Goal: Book appointment/travel/reservation

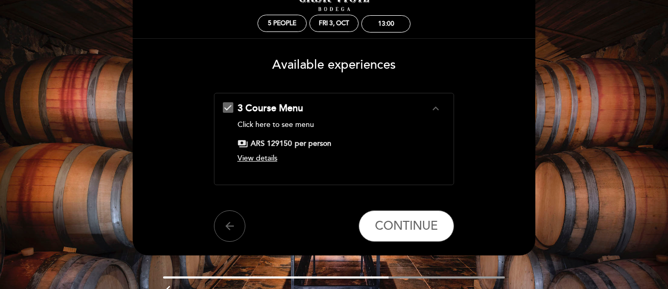
scroll to position [94, 0]
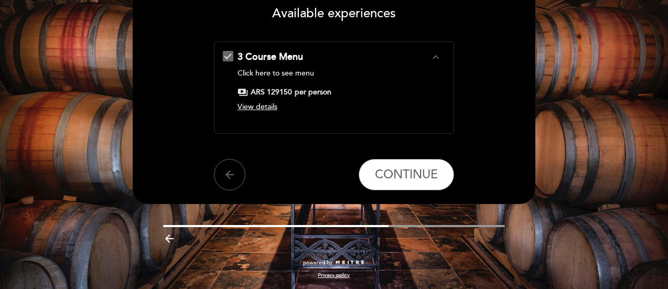
click at [252, 111] on span "View details" at bounding box center [258, 106] width 40 height 9
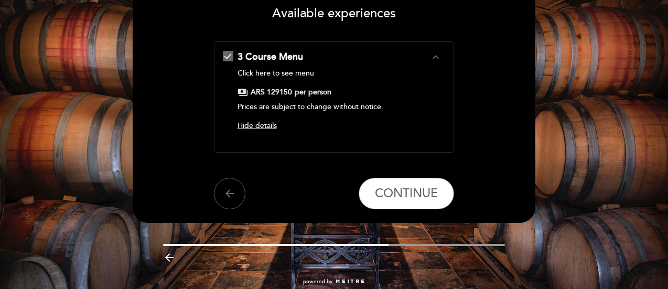
scroll to position [41, 0]
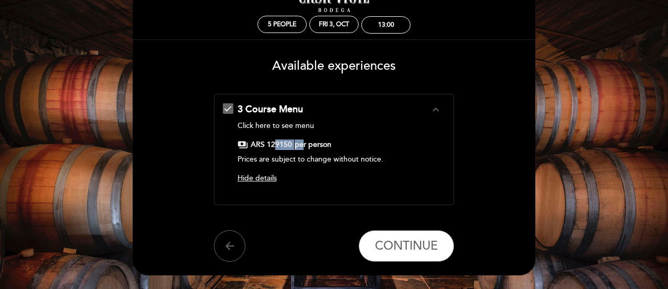
drag, startPoint x: 274, startPoint y: 148, endPoint x: 323, endPoint y: 148, distance: 48.8
click at [315, 148] on div "payments ARS 129150 per person" at bounding box center [334, 145] width 193 height 10
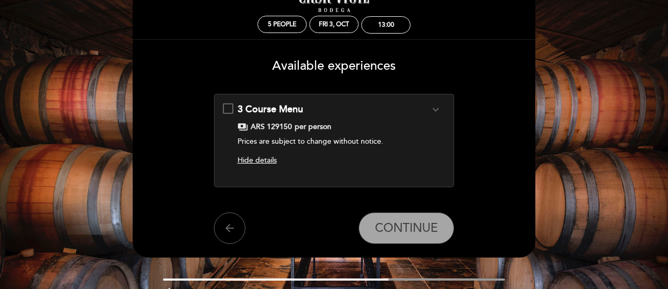
click at [233, 111] on div "3 Course Menu expand_more Click here to see menu payments ARS 129150 per person…" at bounding box center [334, 136] width 223 height 67
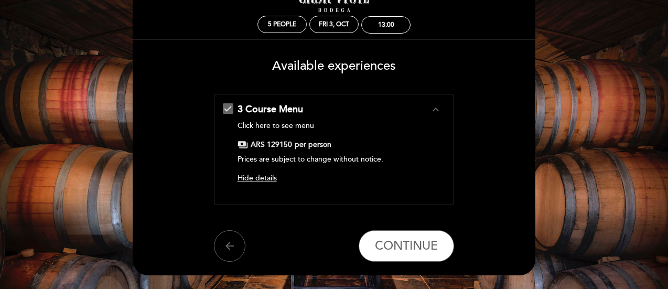
click at [271, 177] on span "Hide details" at bounding box center [257, 178] width 39 height 9
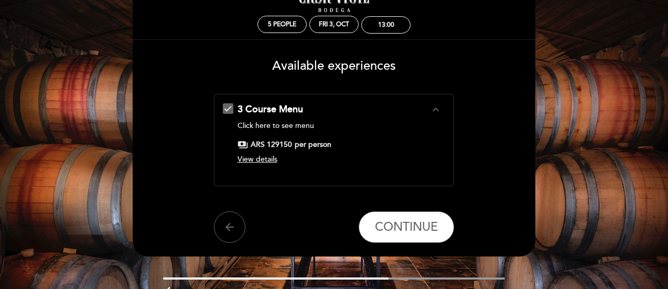
click at [271, 162] on span "View details" at bounding box center [258, 159] width 40 height 9
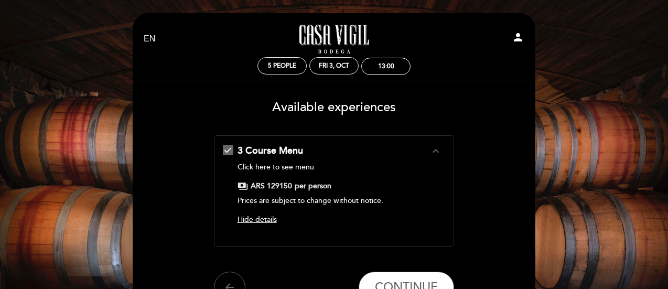
scroll to position [52, 0]
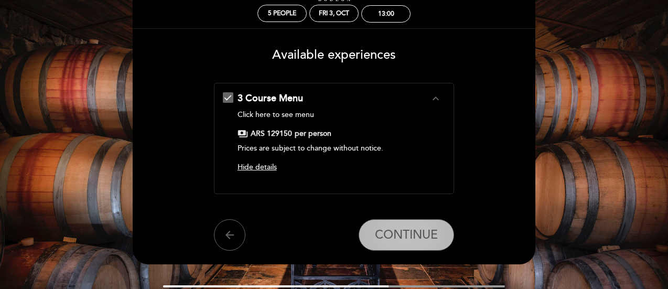
click at [401, 232] on span "CONTINUE" at bounding box center [406, 235] width 63 height 15
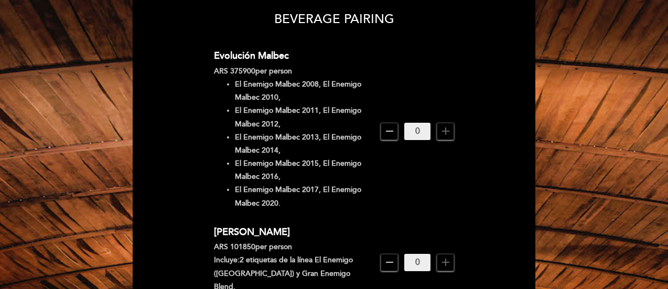
scroll to position [105, 0]
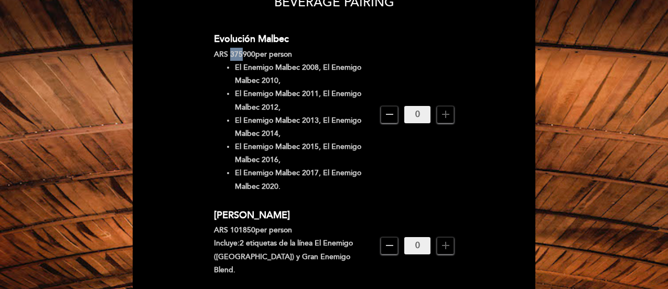
drag, startPoint x: 241, startPoint y: 52, endPoint x: 234, endPoint y: 53, distance: 7.4
click at [231, 53] on div "ARS 375900 per person" at bounding box center [293, 54] width 159 height 13
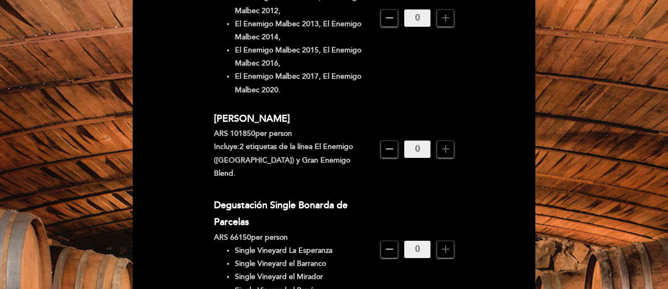
scroll to position [210, 0]
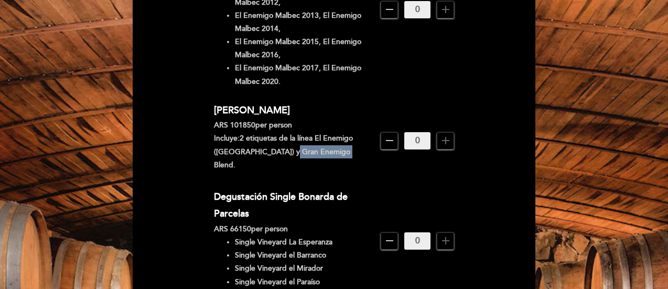
drag, startPoint x: 338, startPoint y: 148, endPoint x: 278, endPoint y: 153, distance: 60.0
click at [278, 153] on p "Incluye: 2 etiquetas de la línea El Enemigo ([GEOGRAPHIC_DATA]) y Gran Enemigo …" at bounding box center [293, 152] width 159 height 40
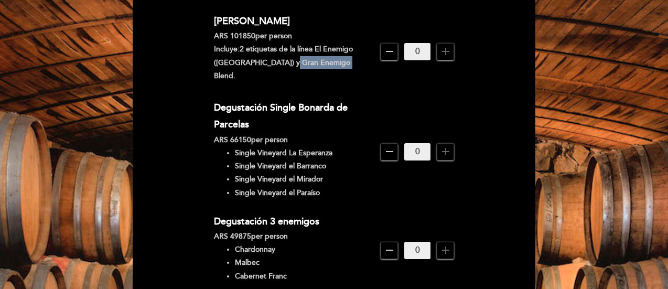
scroll to position [315, 0]
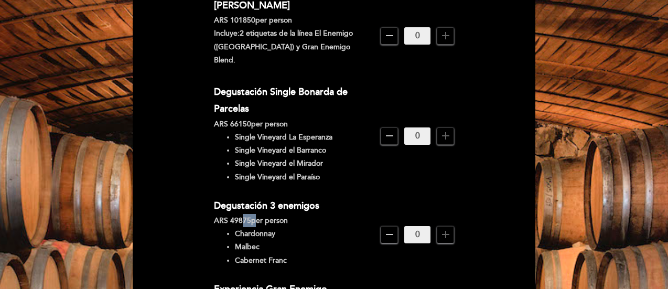
drag, startPoint x: 240, startPoint y: 206, endPoint x: 263, endPoint y: 211, distance: 23.7
click at [257, 214] on div "ARS 49875 per person" at bounding box center [293, 220] width 159 height 13
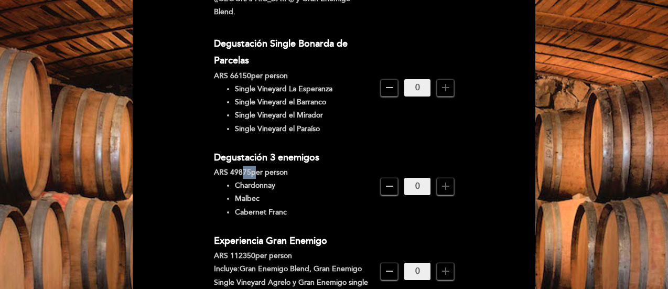
scroll to position [367, 0]
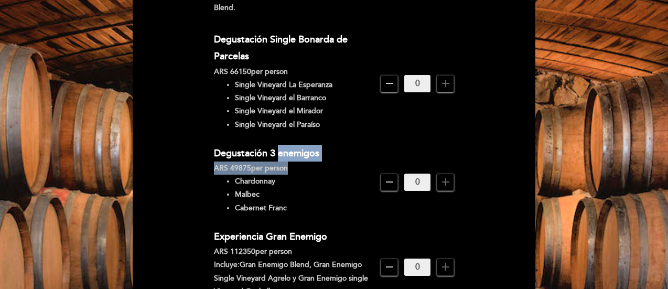
drag, startPoint x: 278, startPoint y: 138, endPoint x: 300, endPoint y: 156, distance: 28.4
click at [299, 156] on div "Degustación 3 enemigos ARS 49875 per person Chardonnay Malbec Cabernet Franc" at bounding box center [297, 182] width 167 height 75
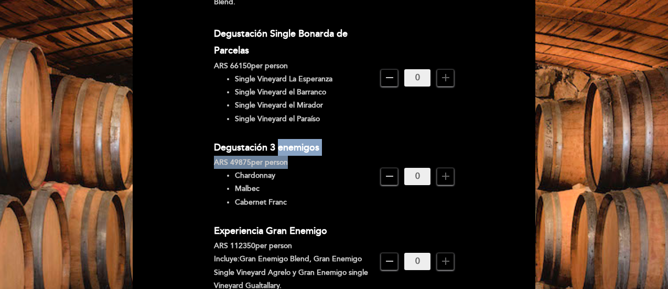
scroll to position [420, 0]
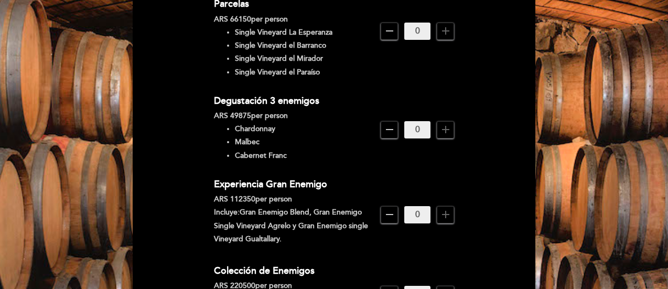
click at [454, 121] on span "add" at bounding box center [445, 129] width 17 height 17
click at [274, 193] on div "ARS 112350 per person" at bounding box center [293, 199] width 159 height 13
click at [275, 195] on span "per person" at bounding box center [274, 199] width 37 height 9
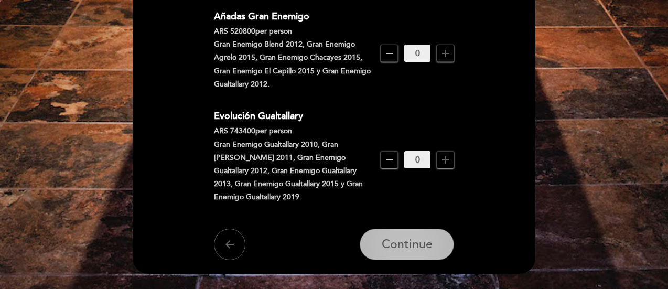
click at [423, 241] on button "Continue" at bounding box center [407, 244] width 94 height 31
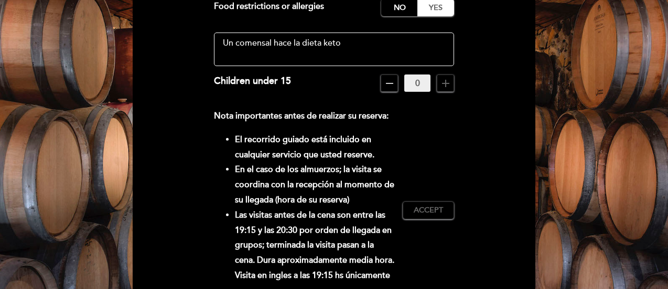
scroll to position [161, 0]
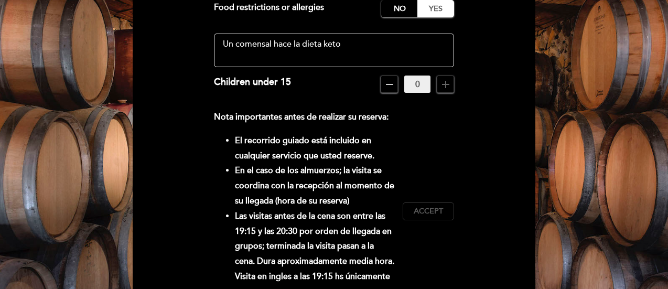
click at [428, 210] on span "Accept" at bounding box center [428, 211] width 29 height 11
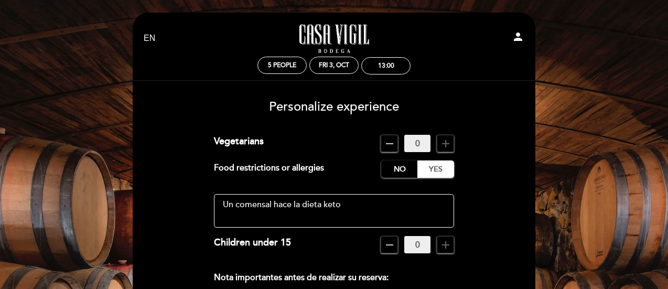
scroll to position [0, 0]
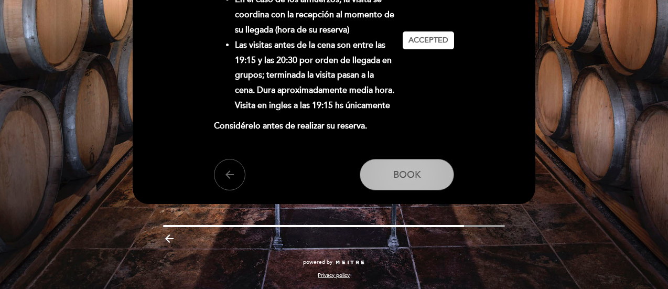
click at [421, 178] on span "Book" at bounding box center [407, 175] width 28 height 12
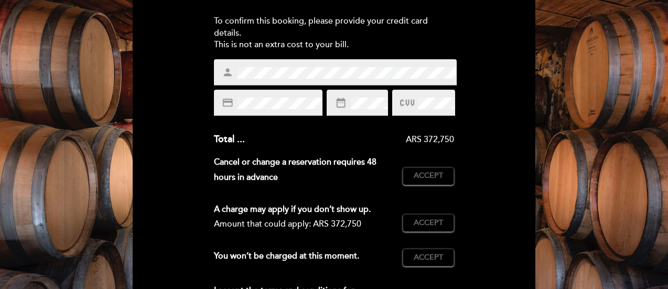
scroll to position [210, 0]
